Goal: Transaction & Acquisition: Purchase product/service

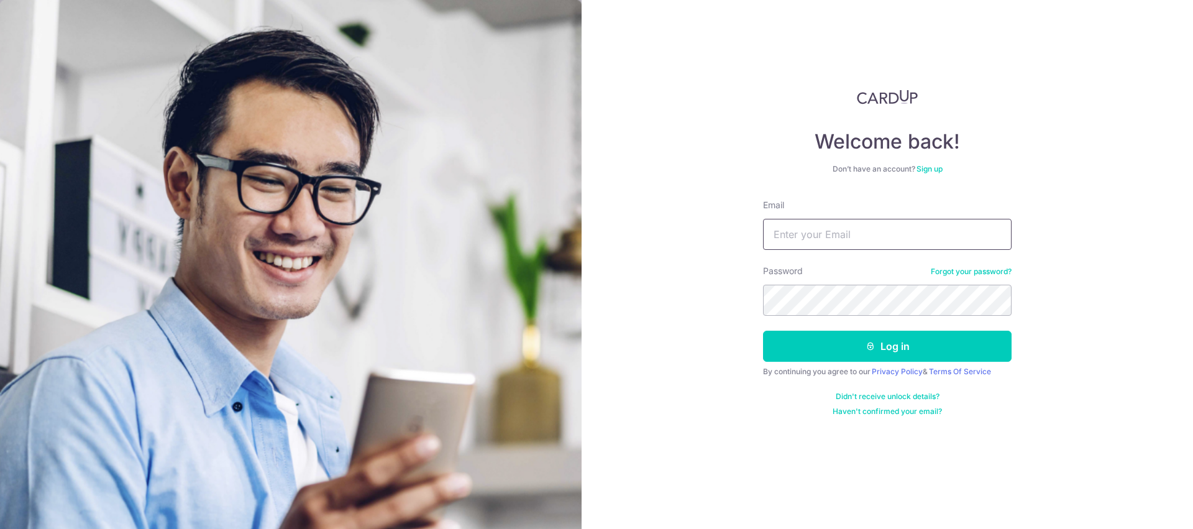
type input "[EMAIL_ADDRESS][DOMAIN_NAME]"
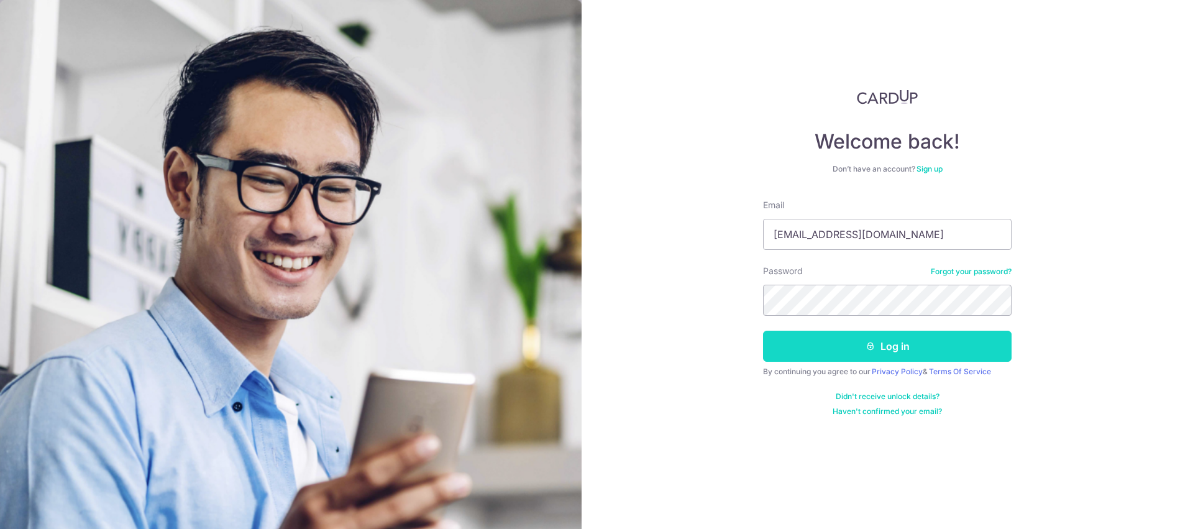
drag, startPoint x: 0, startPoint y: 0, endPoint x: 777, endPoint y: 352, distance: 853.2
click at [852, 353] on button "Log in" at bounding box center [887, 345] width 248 height 31
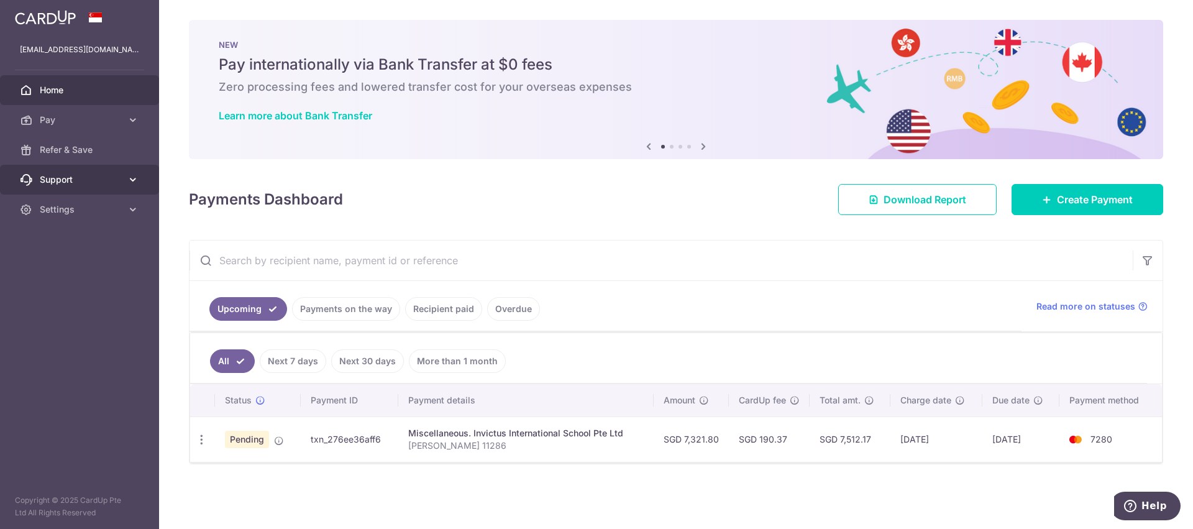
click at [54, 186] on link "Support" at bounding box center [79, 180] width 159 height 30
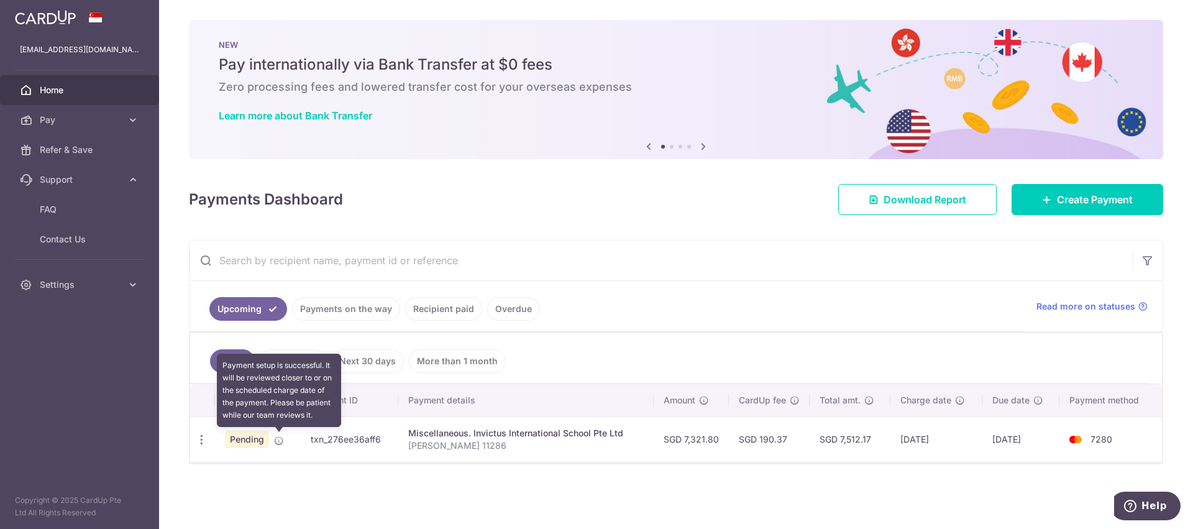
click at [278, 445] on icon at bounding box center [279, 440] width 10 height 10
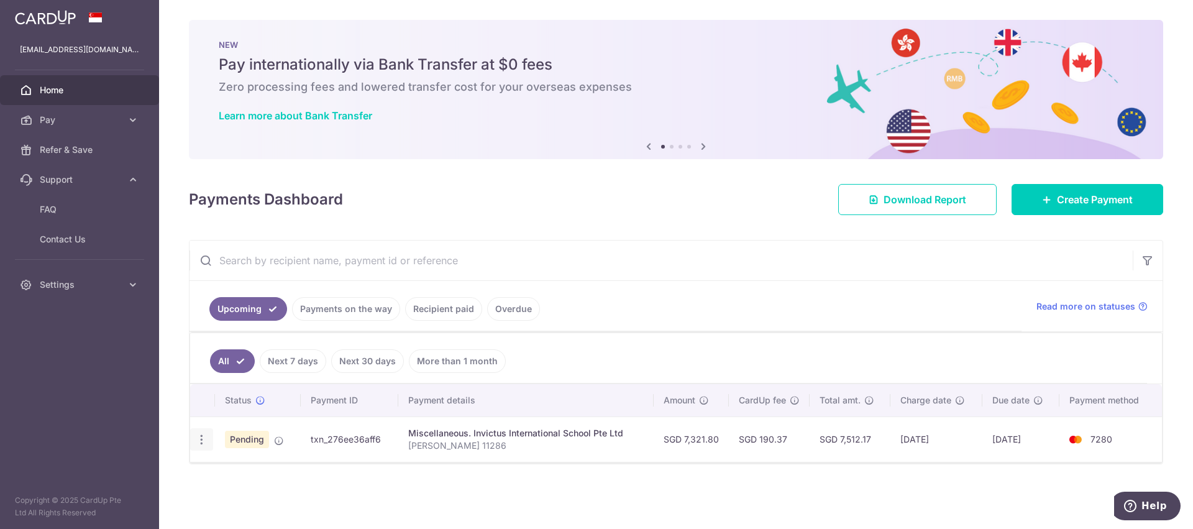
click at [202, 443] on icon "button" at bounding box center [201, 439] width 13 height 13
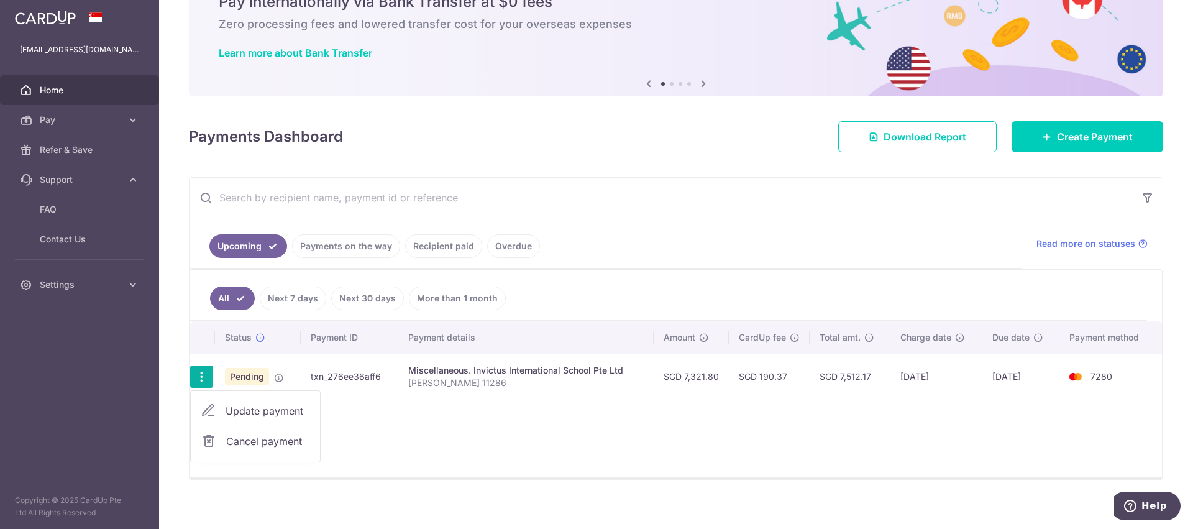
scroll to position [72, 0]
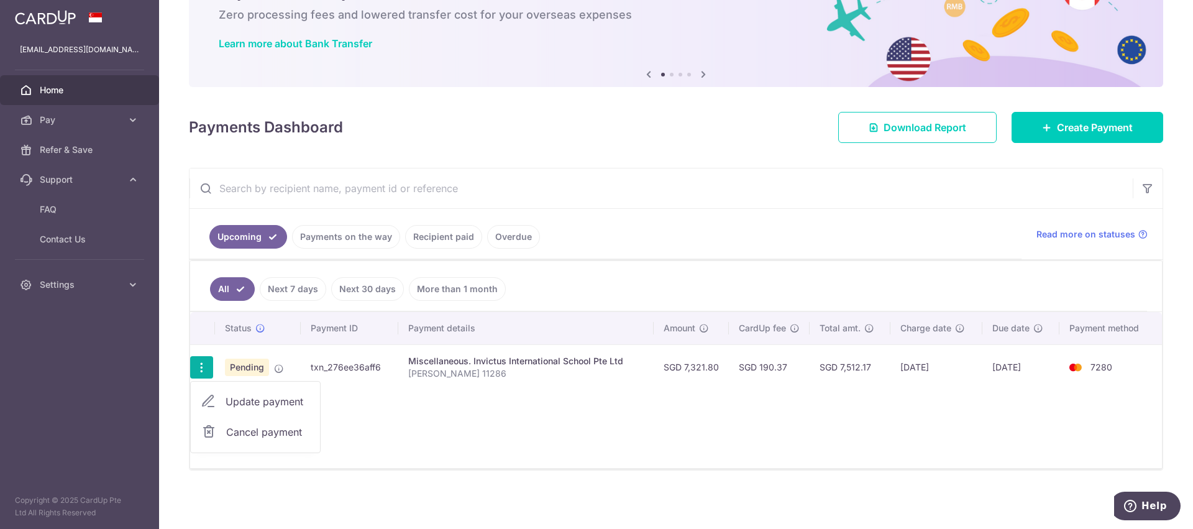
click at [281, 403] on span "Update payment" at bounding box center [267, 401] width 84 height 15
radio input "true"
type input "7,321.80"
type input "14/08/2025"
type input "Elize Sarah Lee 11286"
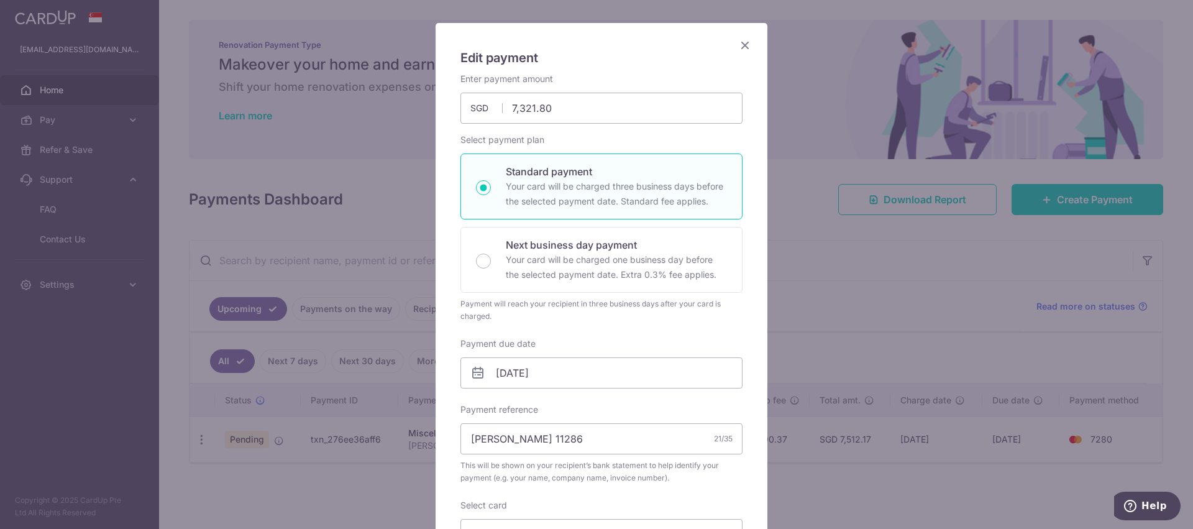
scroll to position [0, 0]
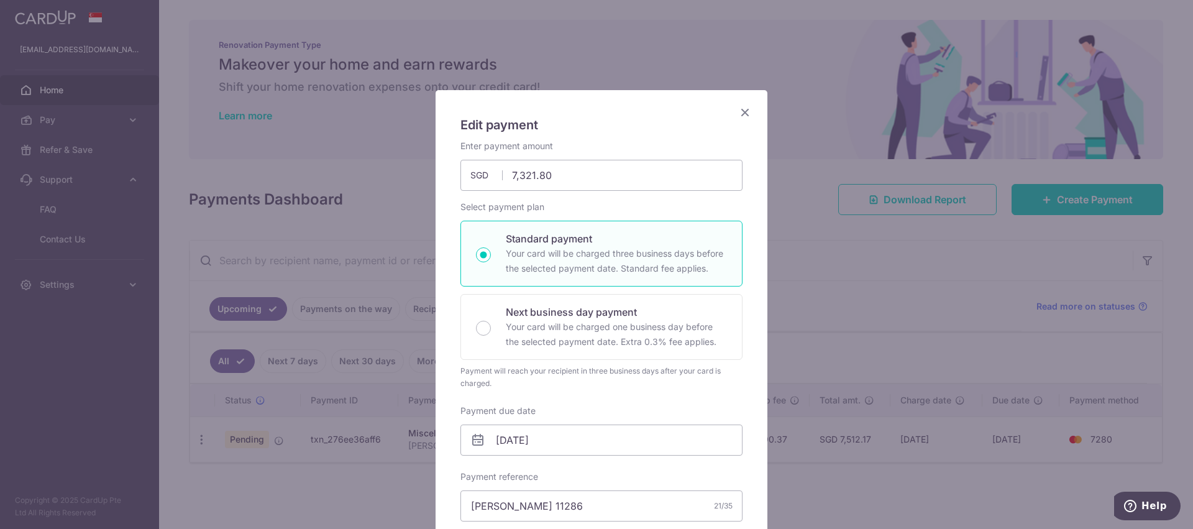
click at [582, 255] on p "Your card will be charged three business days before the selected payment date.…" at bounding box center [616, 261] width 221 height 30
click at [491, 255] on input "Standard payment Your card will be charged three business days before the selec…" at bounding box center [483, 254] width 15 height 15
radio input "true"
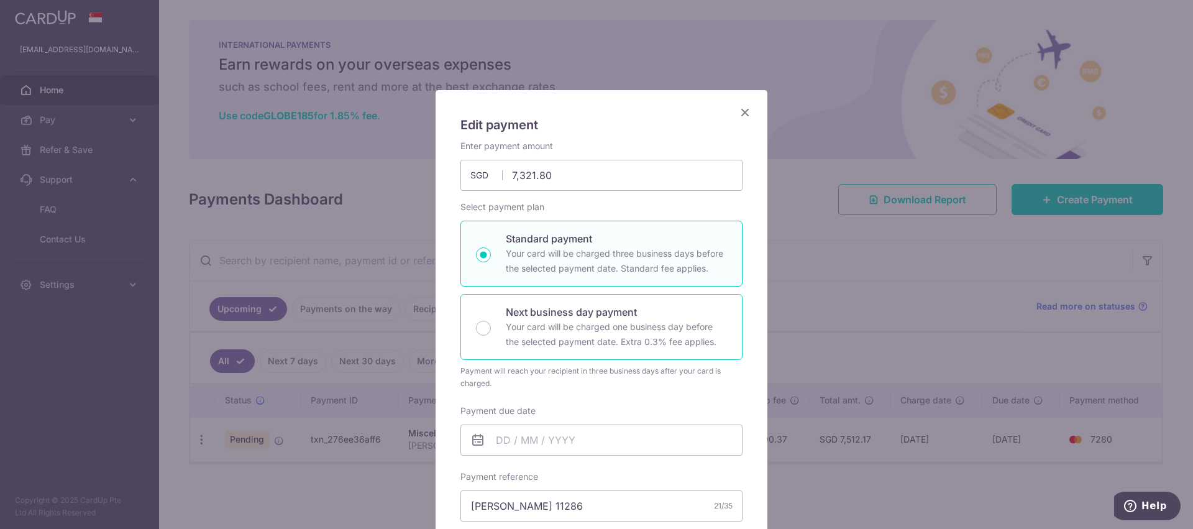
scroll to position [224, 0]
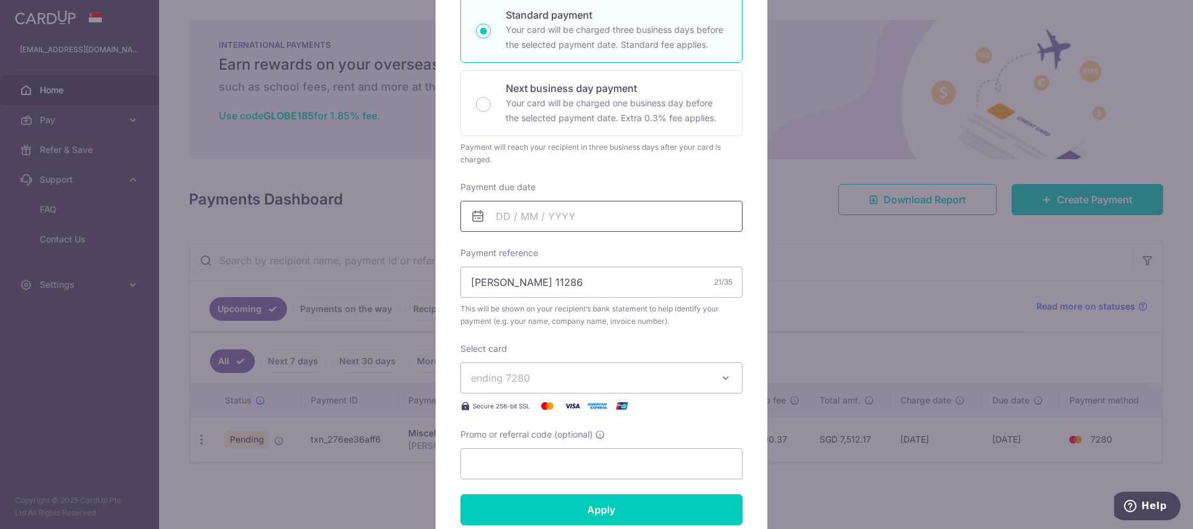
click at [570, 225] on input "Payment due date" at bounding box center [601, 216] width 282 height 31
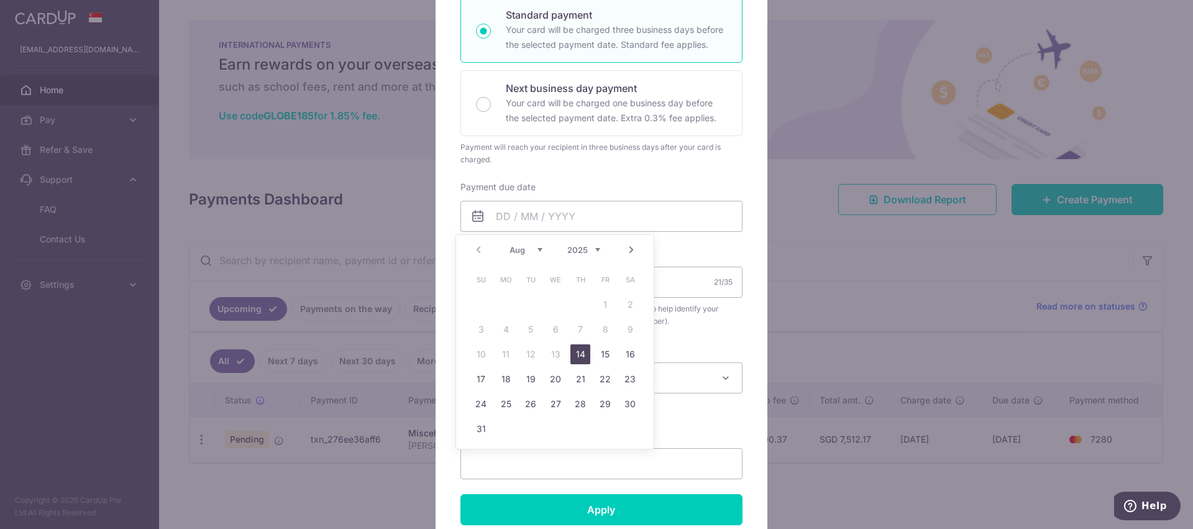
click at [578, 356] on link "14" at bounding box center [580, 354] width 20 height 20
type input "14/08/2025"
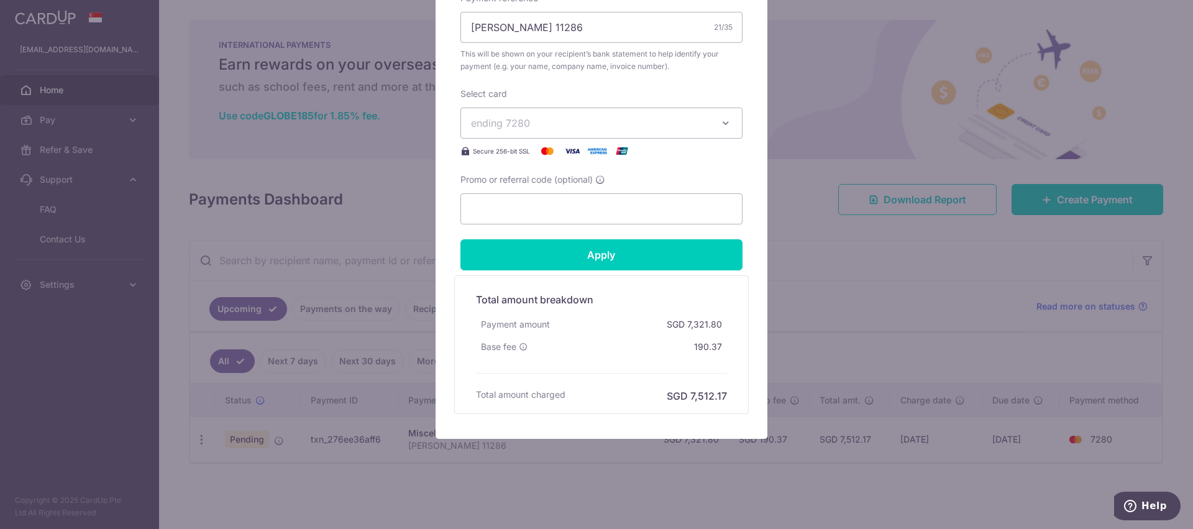
scroll to position [0, 0]
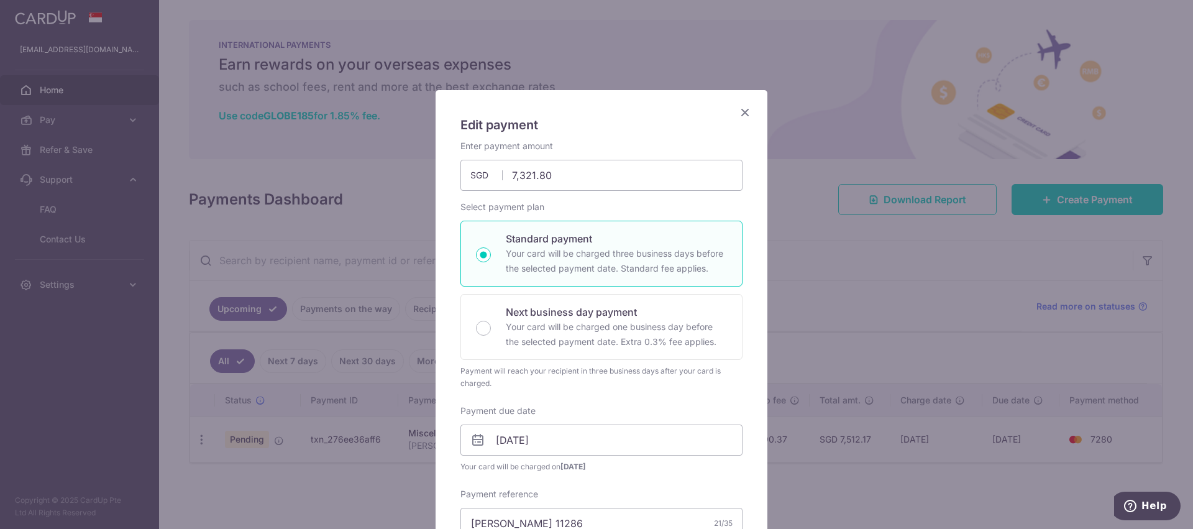
click at [737, 116] on icon "Close" at bounding box center [744, 112] width 15 height 16
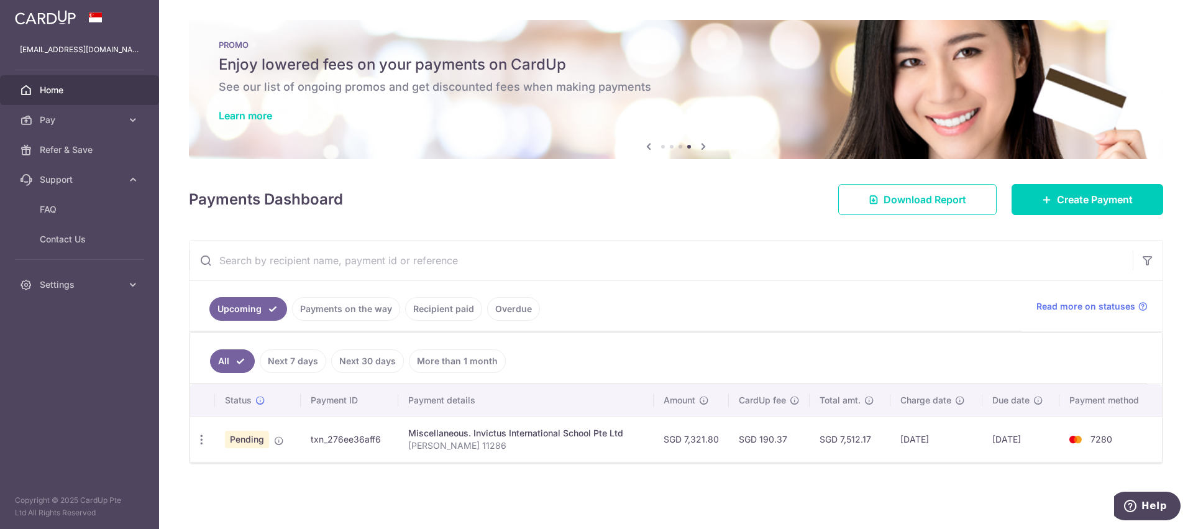
click at [256, 440] on span "Pending" at bounding box center [247, 438] width 44 height 17
click at [202, 440] on icon "button" at bounding box center [201, 439] width 13 height 13
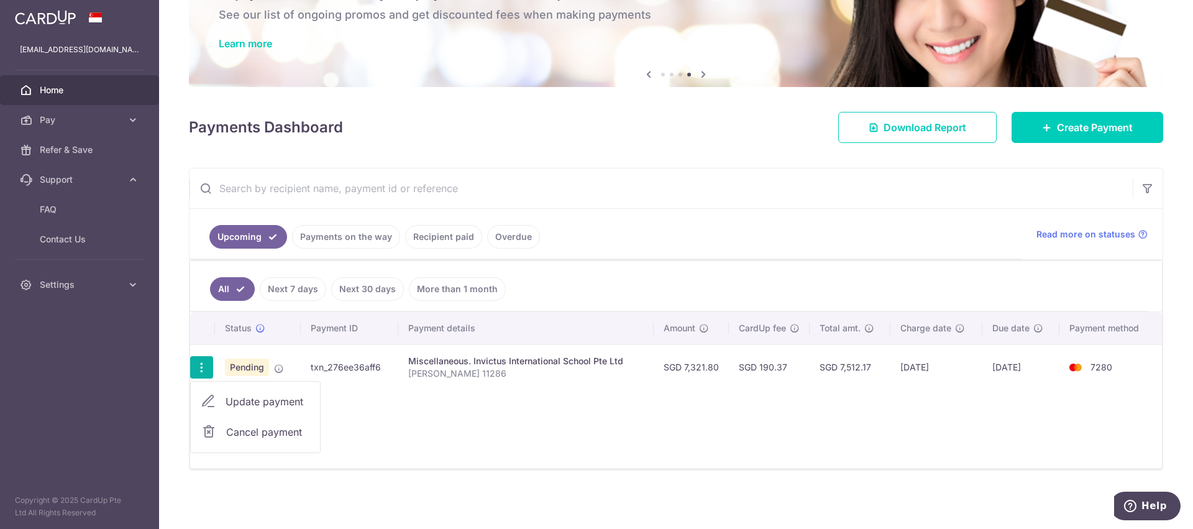
click at [501, 435] on div "Status Payment ID Payment details Amount CardUp fee Total amt. Charge date Due …" at bounding box center [675, 390] width 971 height 156
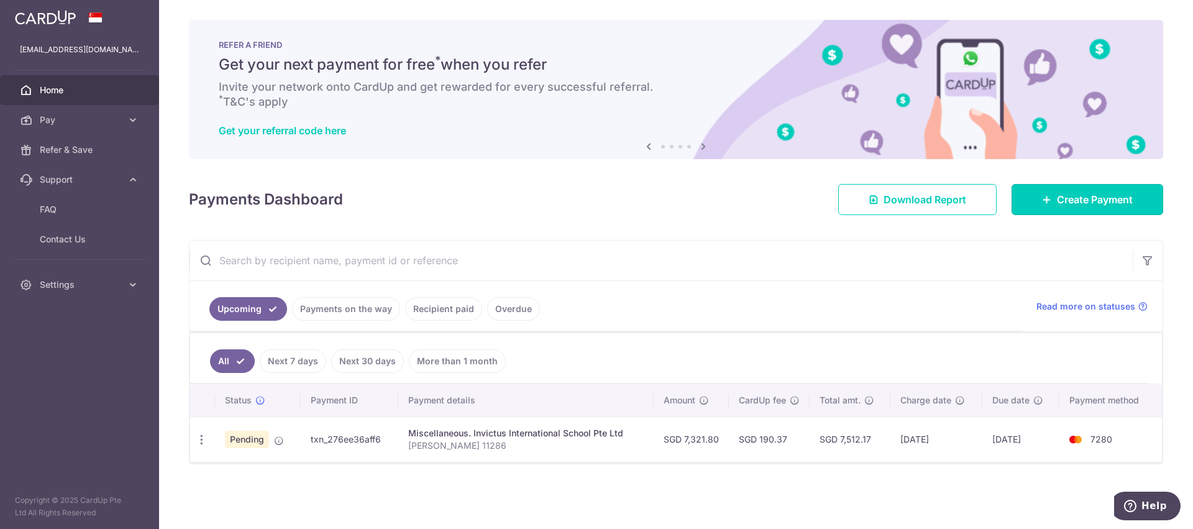
drag, startPoint x: 1076, startPoint y: 204, endPoint x: 1050, endPoint y: 215, distance: 27.6
click at [1076, 204] on span "Create Payment" at bounding box center [1095, 199] width 76 height 15
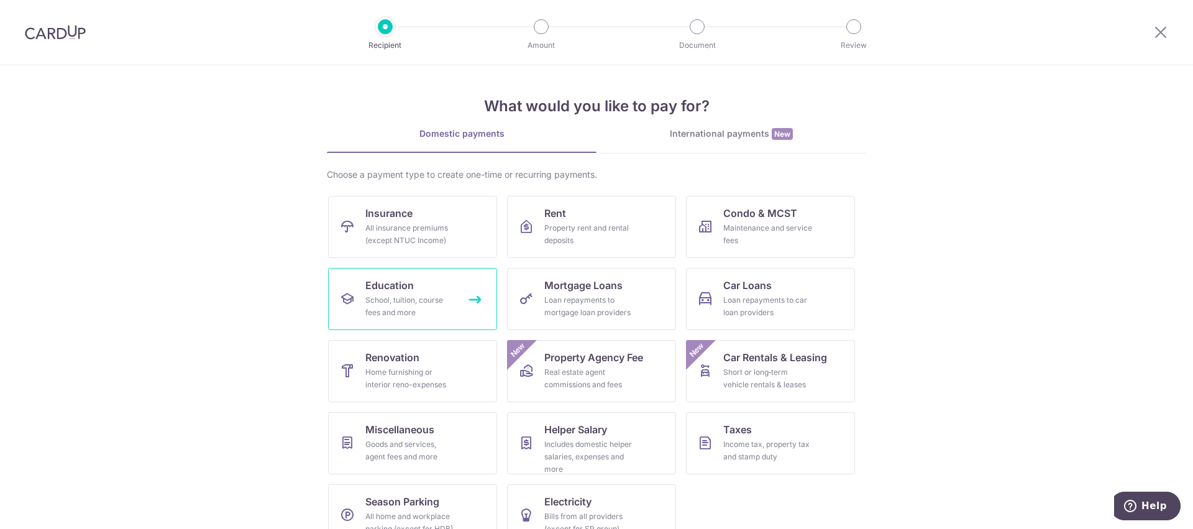
click at [401, 294] on div "School, tuition, course fees and more" at bounding box center [409, 306] width 89 height 25
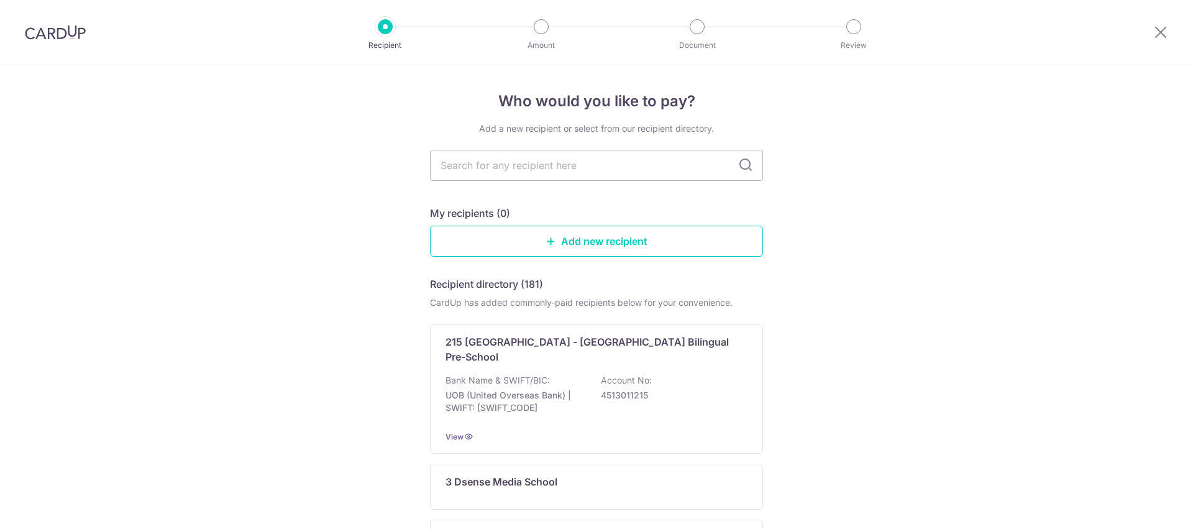
click at [490, 165] on input "text" at bounding box center [596, 165] width 333 height 31
type input "invi"
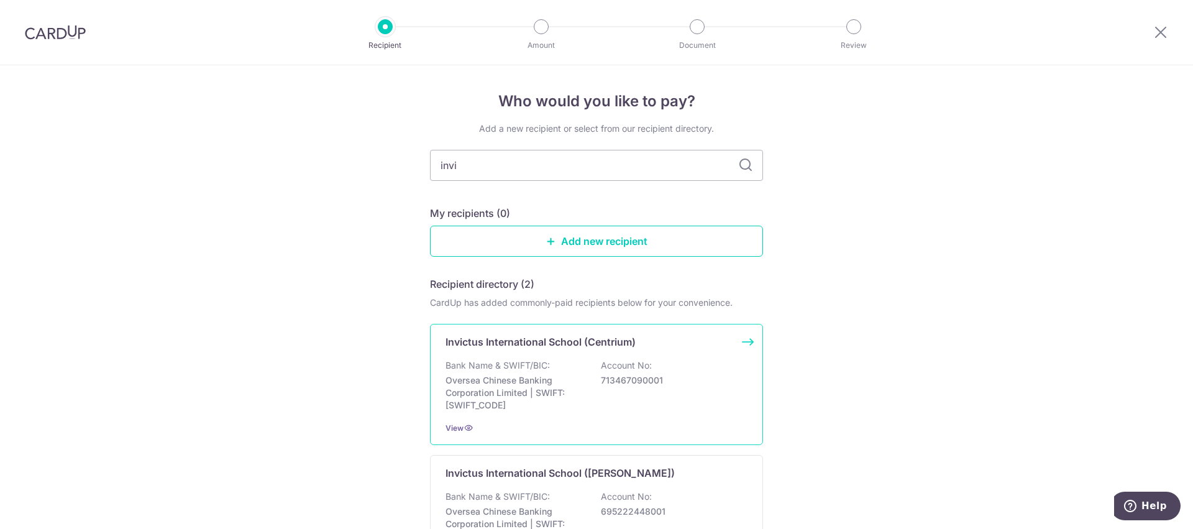
click at [635, 345] on div "Invictus International School (Centrium)" at bounding box center [588, 341] width 287 height 15
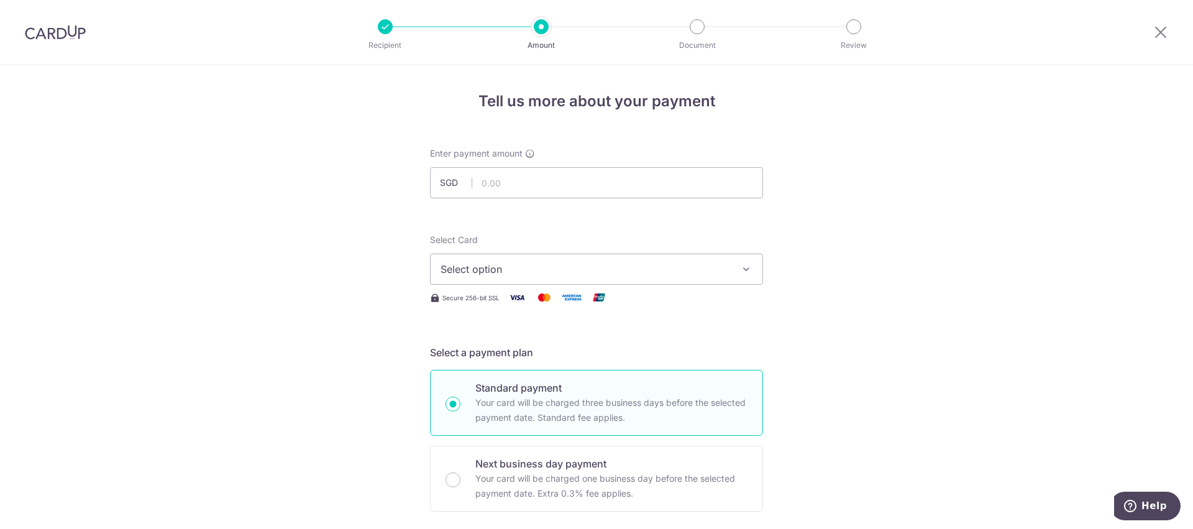
click at [573, 259] on button "Select option" at bounding box center [596, 268] width 333 height 31
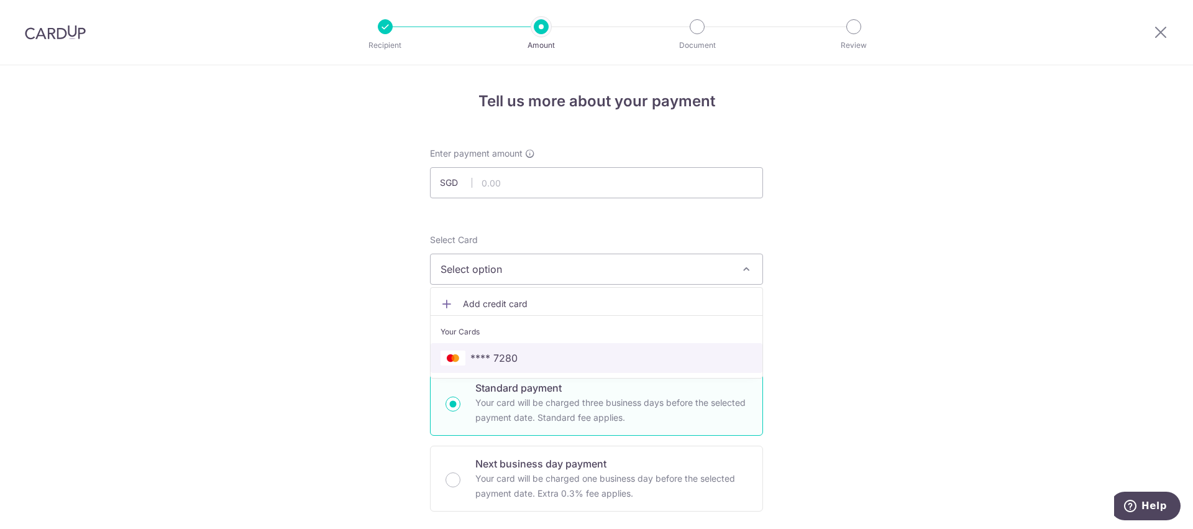
click at [552, 351] on span "**** 7280" at bounding box center [596, 357] width 312 height 15
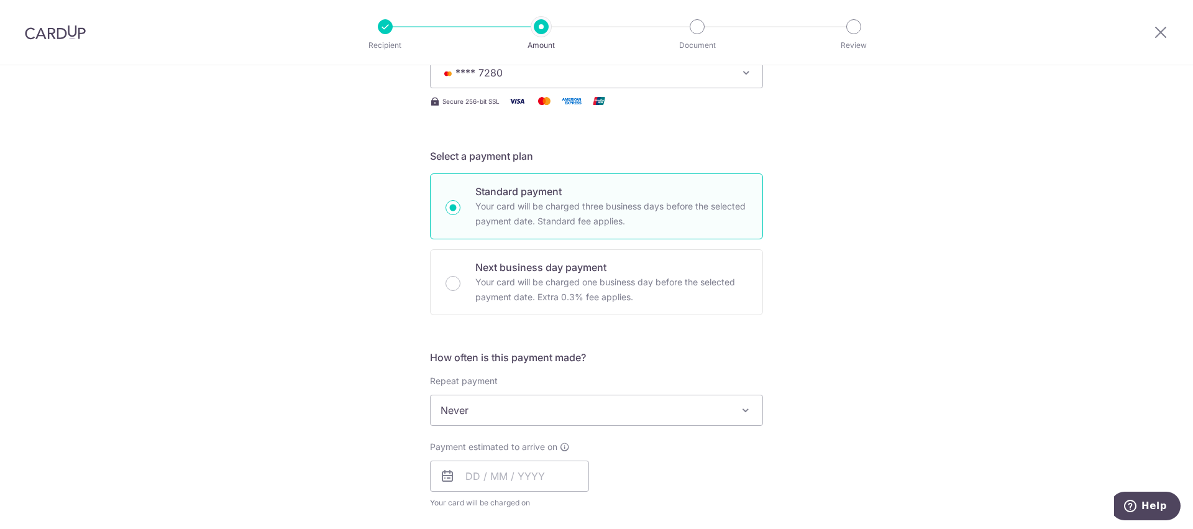
scroll to position [298, 0]
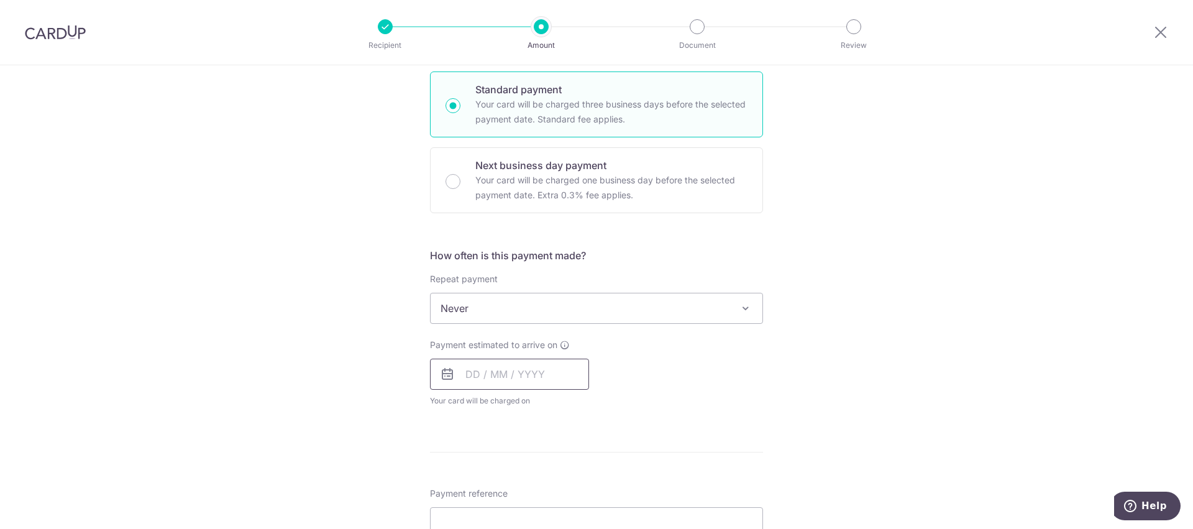
click at [474, 371] on input "text" at bounding box center [509, 373] width 159 height 31
click at [550, 514] on link "14" at bounding box center [555, 512] width 20 height 20
type input "14/08/2025"
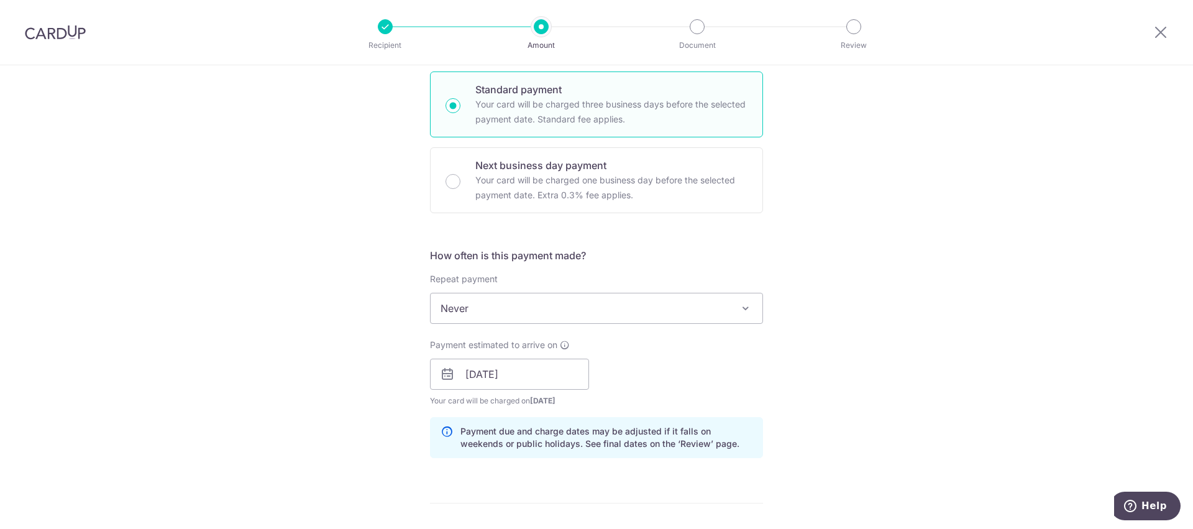
scroll to position [522, 0]
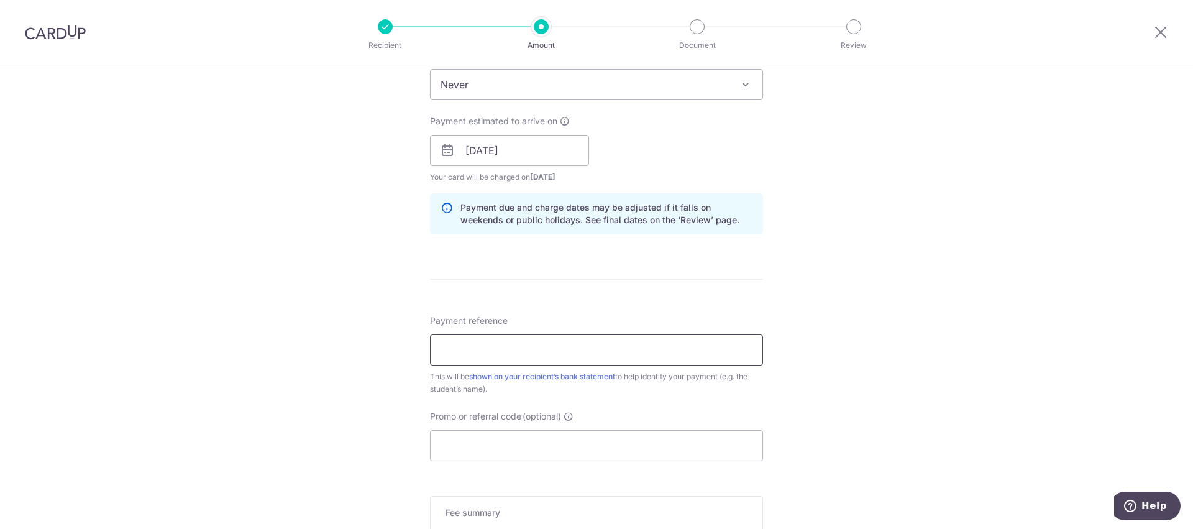
click at [547, 350] on input "Payment reference" at bounding box center [596, 349] width 333 height 31
type input "Elize Sarah Lee 11286"
click at [932, 381] on div "Tell us more about your payment Enter payment amount SGD Select Card **** 7280 …" at bounding box center [596, 130] width 1193 height 1175
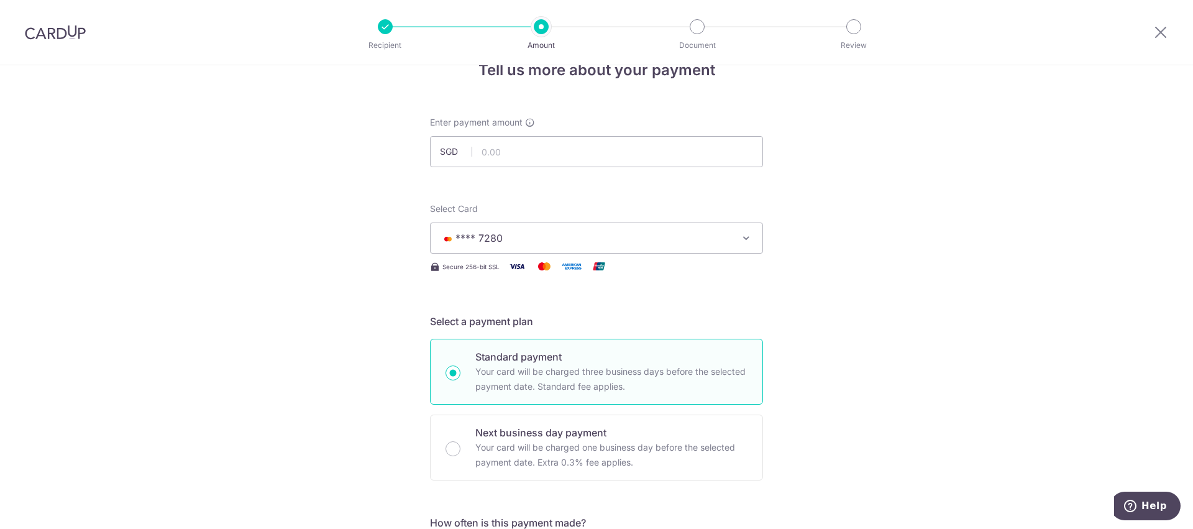
scroll to position [0, 0]
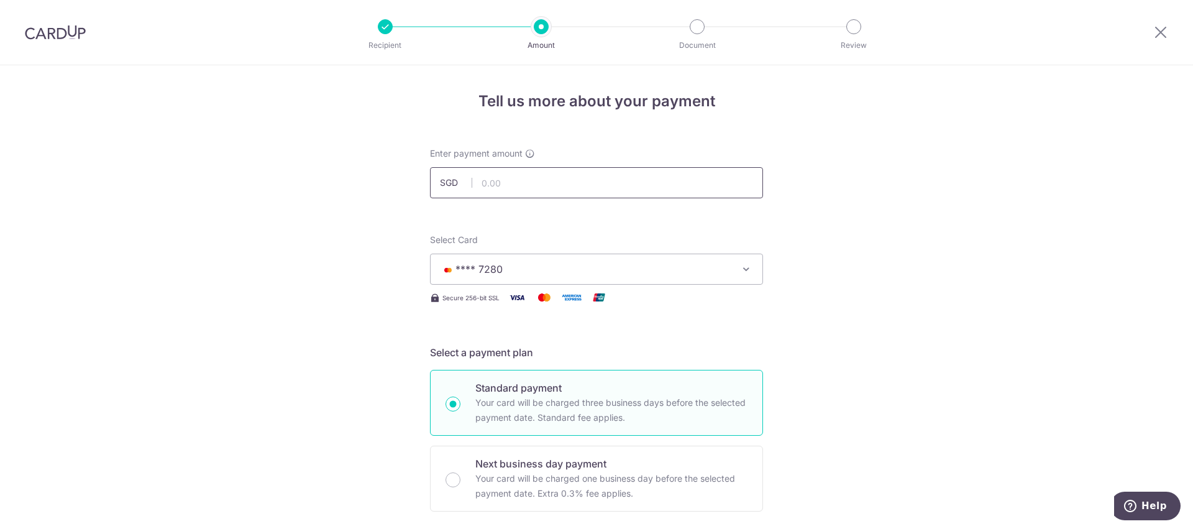
click at [509, 183] on input "text" at bounding box center [596, 182] width 333 height 31
type input "7,321.80"
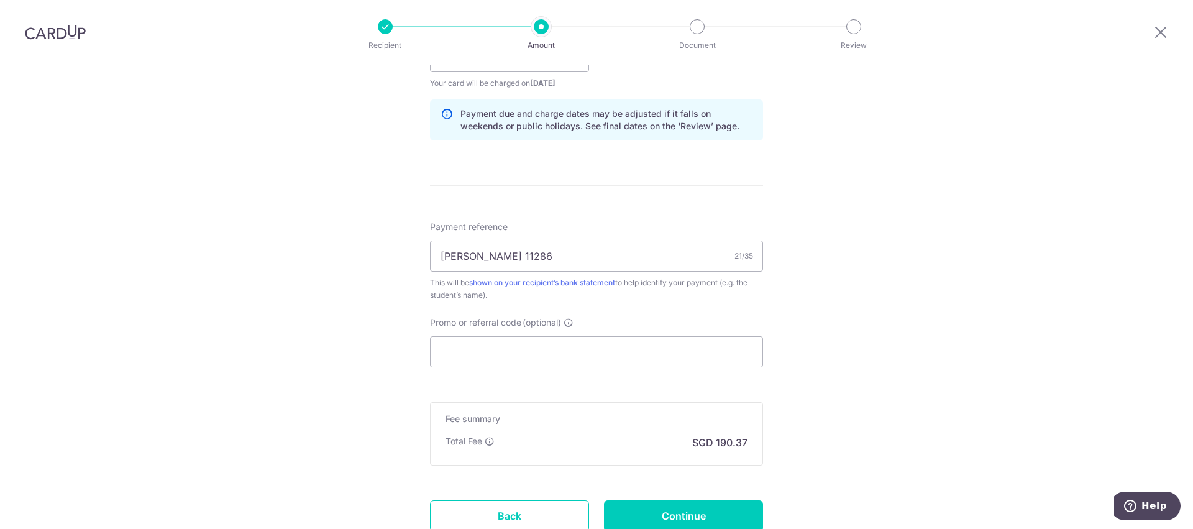
scroll to position [711, 0]
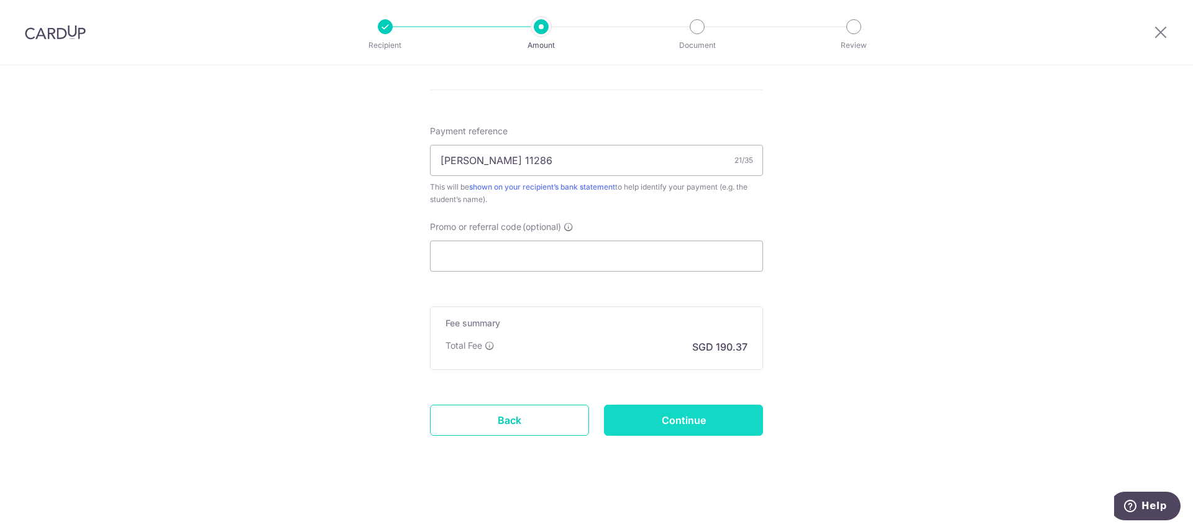
click at [723, 416] on input "Continue" at bounding box center [683, 419] width 159 height 31
type input "Create Schedule"
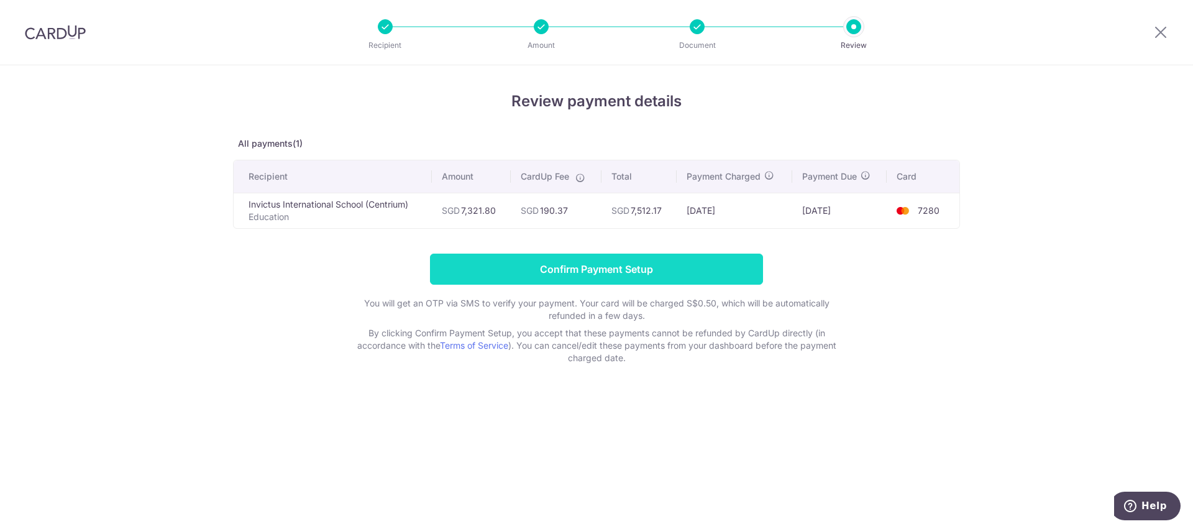
click at [642, 273] on input "Confirm Payment Setup" at bounding box center [596, 268] width 333 height 31
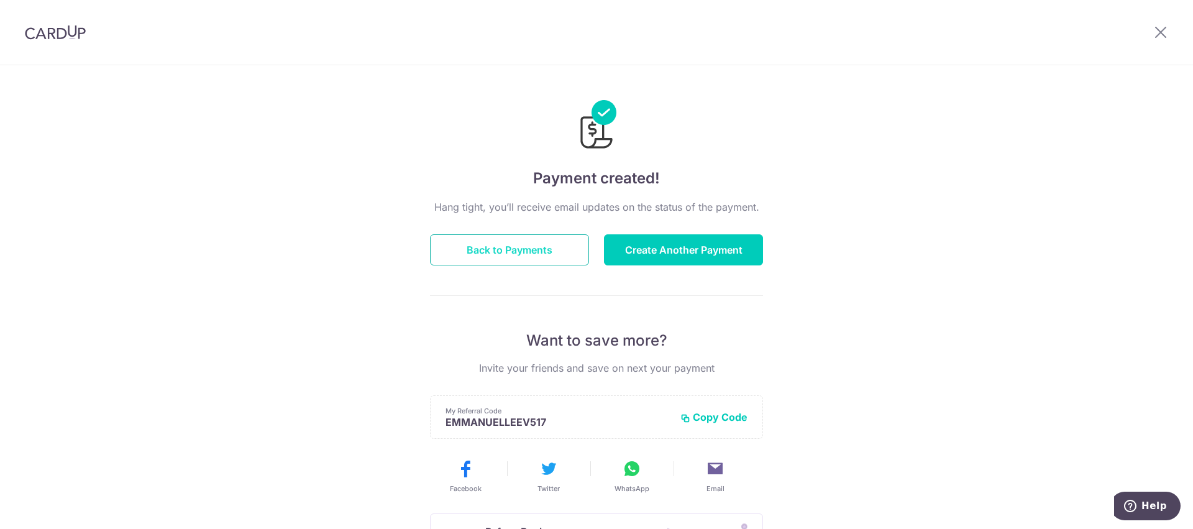
click at [525, 254] on button "Back to Payments" at bounding box center [509, 249] width 159 height 31
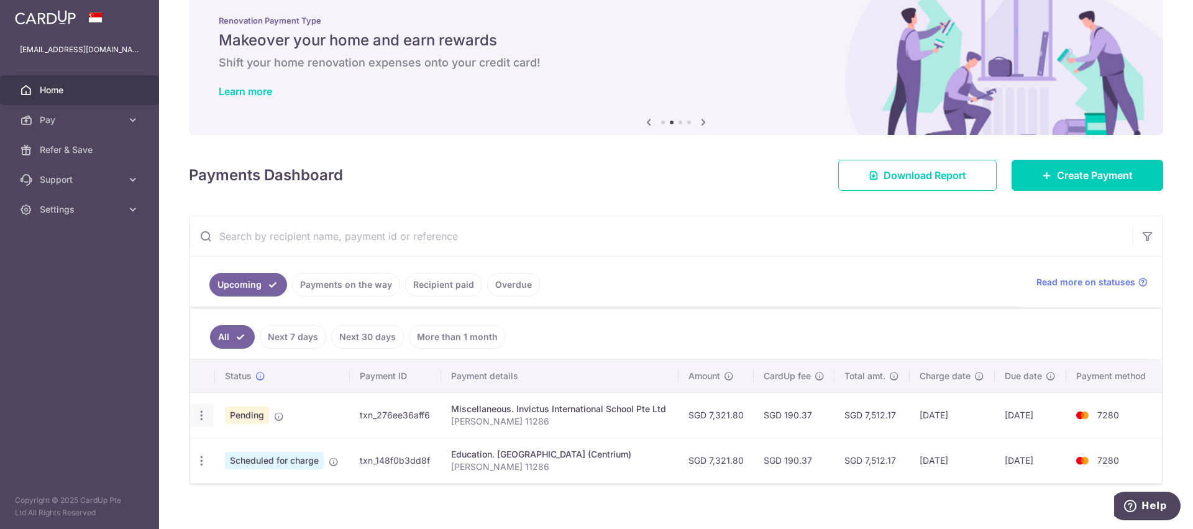
click at [201, 419] on icon "button" at bounding box center [201, 415] width 13 height 13
